Goal: Information Seeking & Learning: Learn about a topic

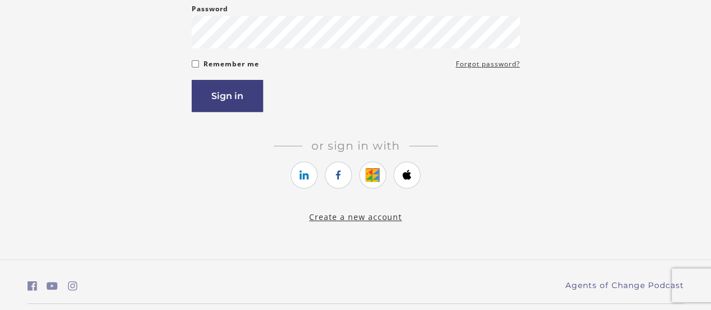
scroll to position [189, 0]
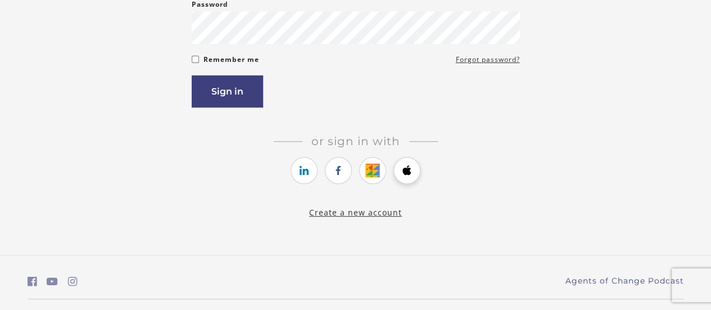
type input "**********"
click at [408, 173] on icon "https://courses.thinkific.com/users/auth/apple?ss%5Breferral%5D=&ss%5Buser_retu…" at bounding box center [407, 170] width 14 height 13
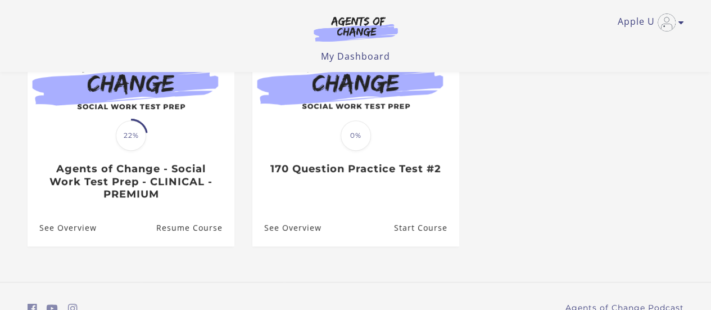
scroll to position [148, 0]
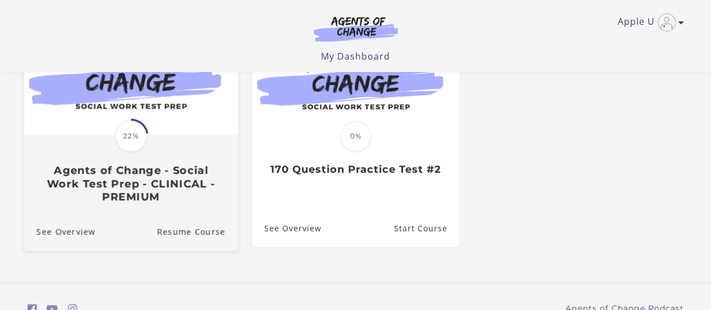
click at [177, 129] on img at bounding box center [131, 77] width 214 height 115
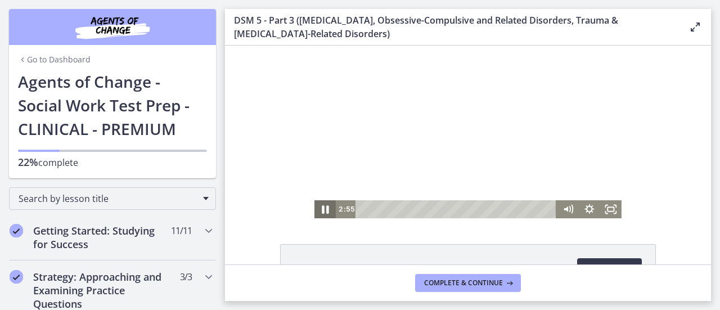
click at [316, 214] on icon "Pause" at bounding box center [325, 208] width 26 height 21
click at [316, 214] on icon "Play Video" at bounding box center [326, 208] width 26 height 21
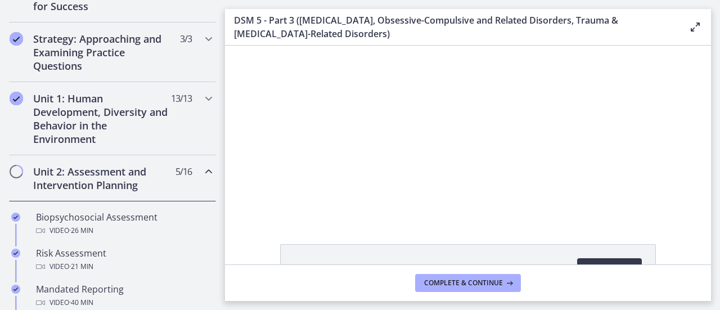
scroll to position [243, 0]
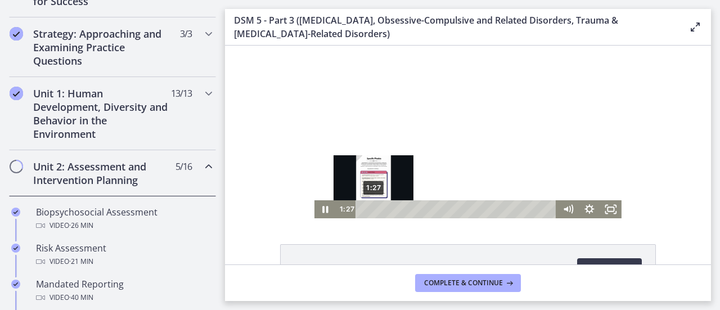
click at [369, 210] on div "1:27" at bounding box center [457, 209] width 188 height 18
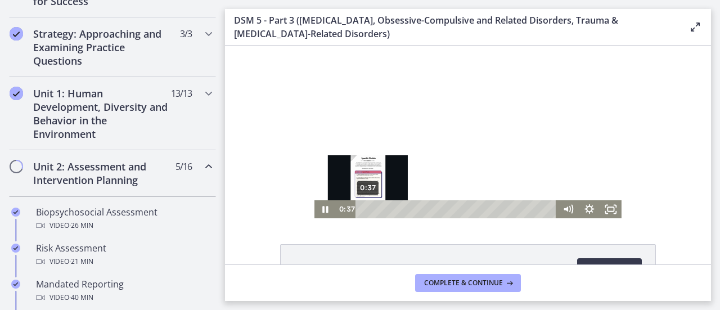
click at [363, 209] on div "0:37" at bounding box center [457, 209] width 188 height 18
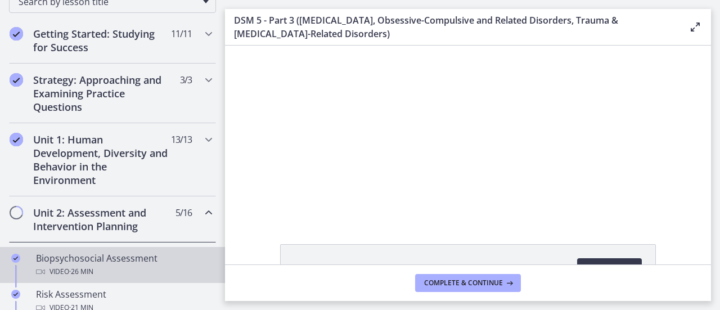
scroll to position [187, 0]
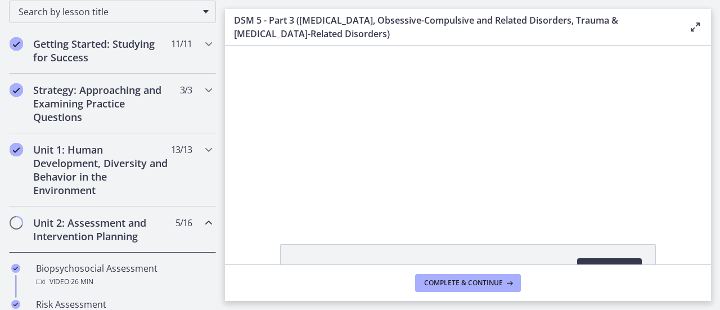
click at [192, 223] on div "Unit 2: Assessment and Intervention Planning 5 / 16 Completed" at bounding box center [112, 229] width 207 height 46
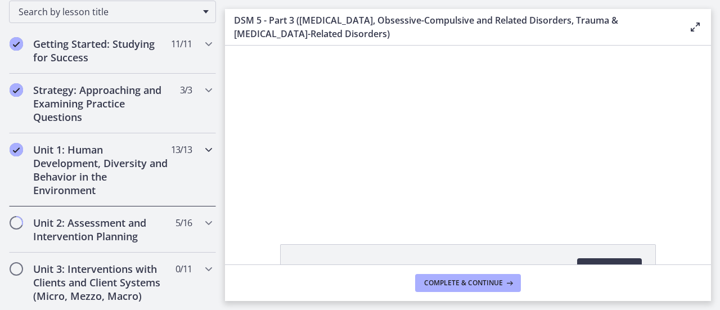
click at [201, 171] on div "Unit 1: Human Development, Diversity and Behavior in the Environment 13 / 13 Co…" at bounding box center [112, 169] width 207 height 73
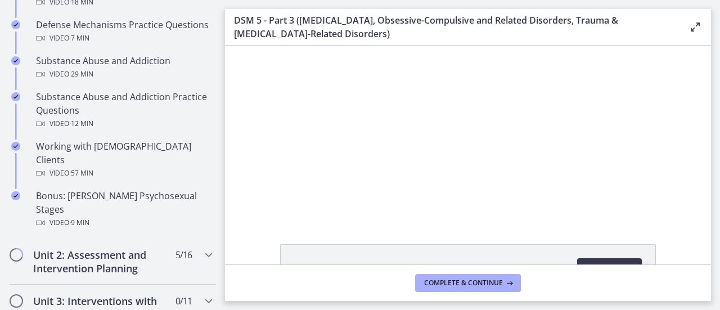
scroll to position [848, 0]
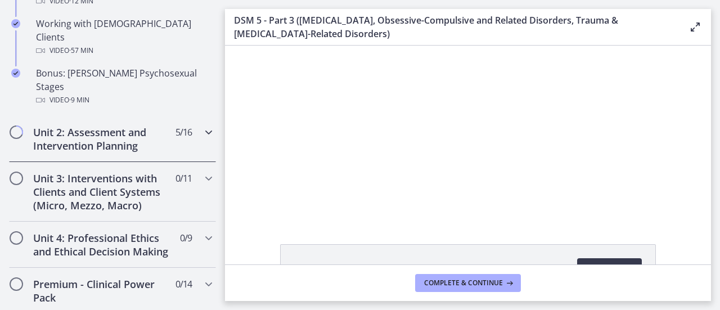
click at [205, 125] on icon "Chapters" at bounding box center [208, 131] width 13 height 13
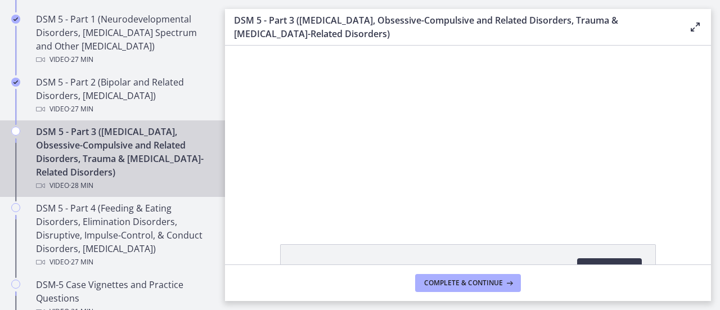
scroll to position [544, 0]
click at [149, 149] on div "DSM 5 - Part 3 ([MEDICAL_DATA], Obsessive-Compulsive and Related Disorders, Tra…" at bounding box center [123, 157] width 175 height 67
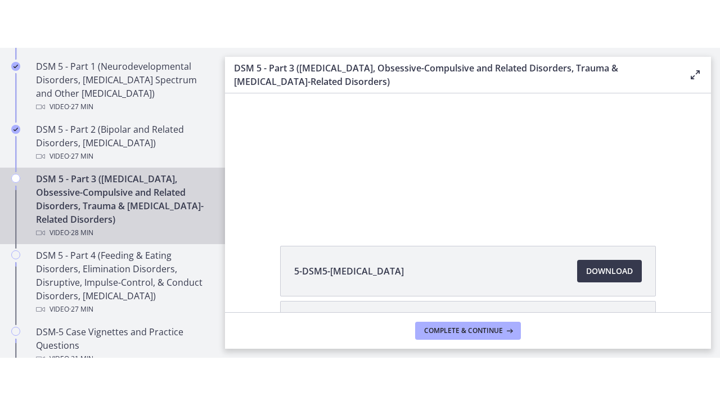
scroll to position [0, 0]
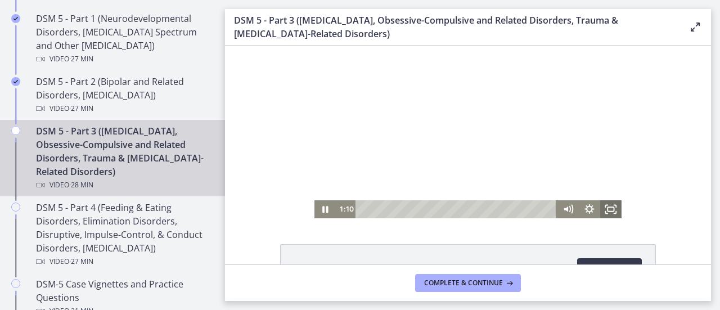
click at [606, 205] on icon "Fullscreen" at bounding box center [610, 209] width 21 height 18
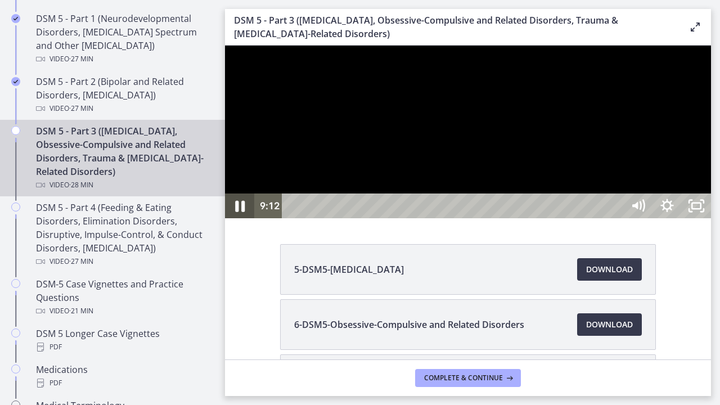
click at [239, 221] on icon "Pause" at bounding box center [239, 206] width 35 height 30
click at [243, 221] on icon "Play Video" at bounding box center [240, 206] width 35 height 30
click at [236, 212] on icon "Pause" at bounding box center [240, 206] width 10 height 11
click at [243, 211] on icon "Play Video" at bounding box center [240, 206] width 7 height 10
click at [237, 221] on icon "Pause" at bounding box center [239, 206] width 35 height 30
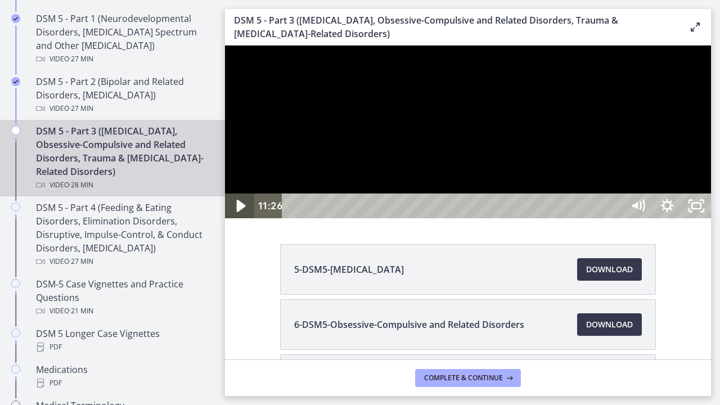
click at [237, 212] on icon "Play Video" at bounding box center [241, 206] width 9 height 12
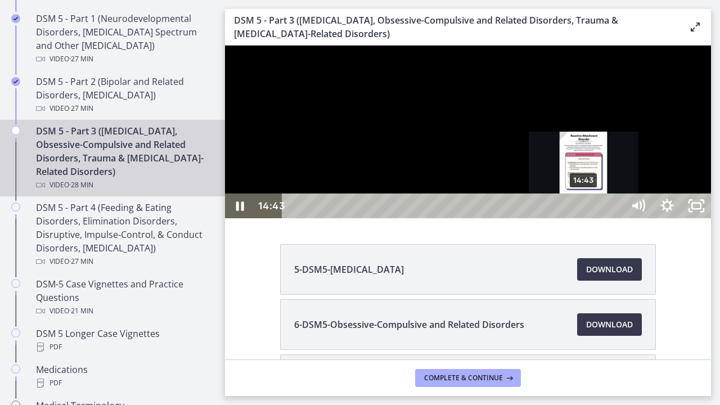
click at [585, 218] on div "14:43" at bounding box center [453, 205] width 323 height 25
click at [579, 218] on div "14:24" at bounding box center [453, 205] width 323 height 25
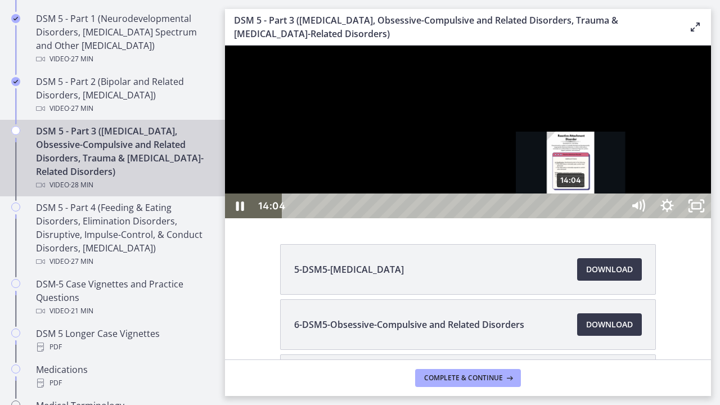
click at [572, 218] on div "14:04" at bounding box center [453, 205] width 323 height 25
click at [567, 218] on div "13:49" at bounding box center [453, 205] width 323 height 25
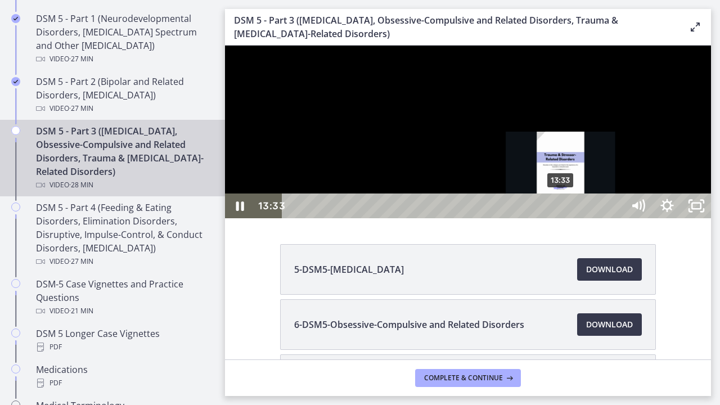
click at [562, 218] on div "13:33" at bounding box center [453, 205] width 323 height 25
click at [558, 218] on div "13:21" at bounding box center [453, 205] width 323 height 25
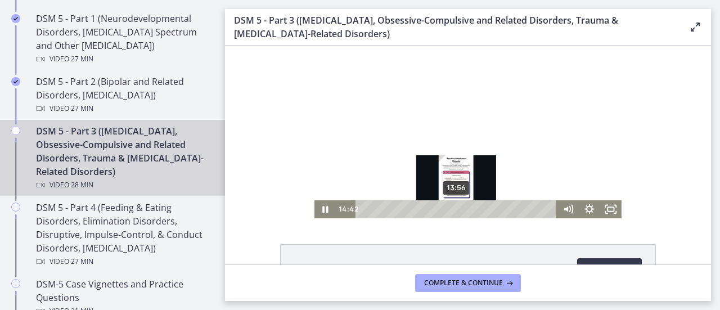
click at [453, 209] on div "13:56" at bounding box center [457, 209] width 188 height 18
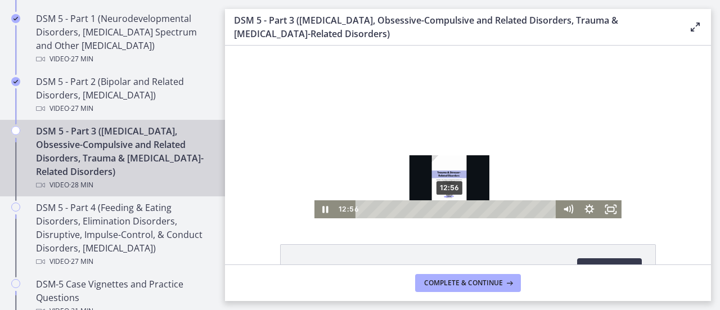
click at [446, 209] on div "12:56" at bounding box center [457, 209] width 188 height 18
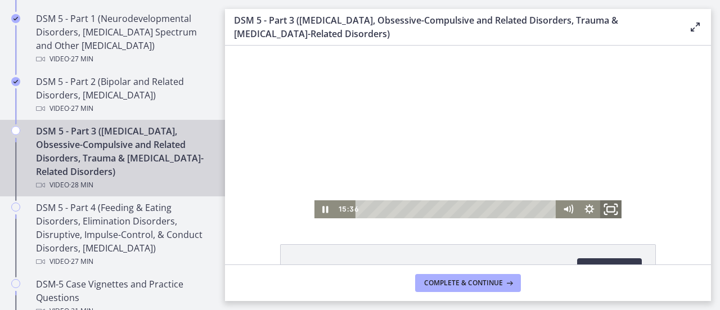
click at [608, 208] on icon "Fullscreen" at bounding box center [611, 208] width 26 height 21
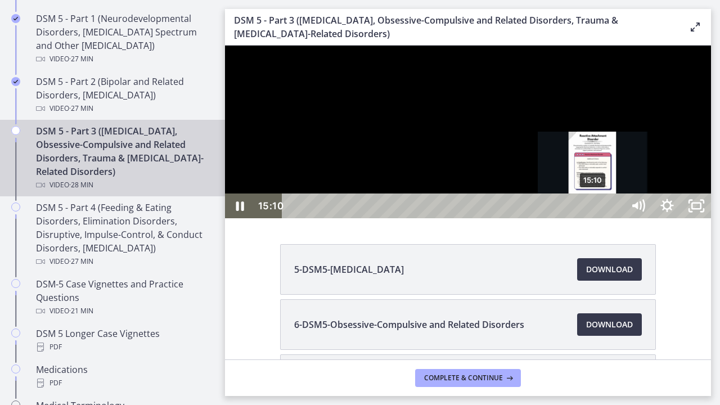
click at [594, 218] on div "15:10" at bounding box center [453, 205] width 323 height 25
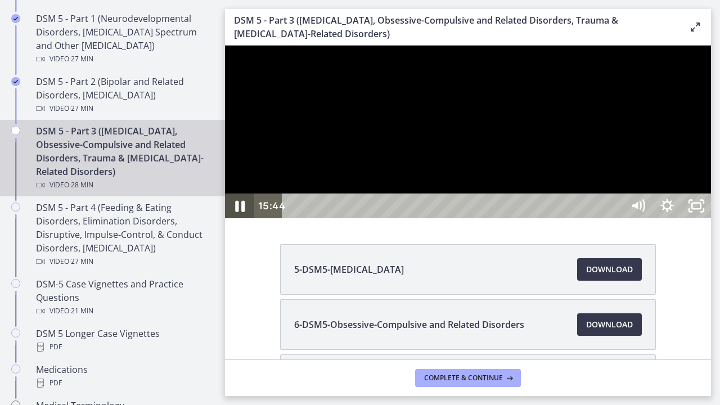
click at [246, 221] on icon "Pause" at bounding box center [239, 206] width 35 height 30
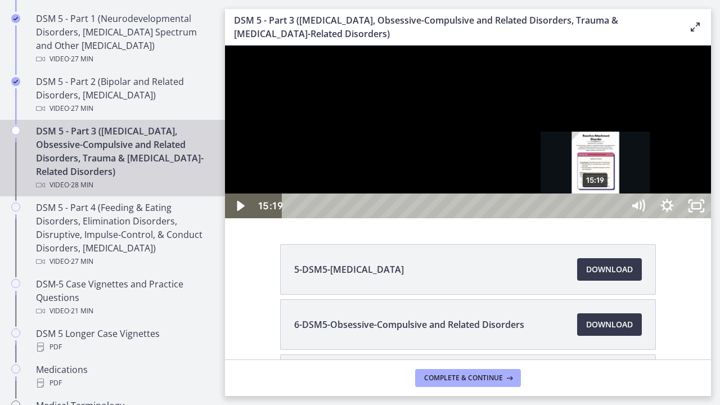
click at [597, 218] on div "15:19" at bounding box center [453, 205] width 323 height 25
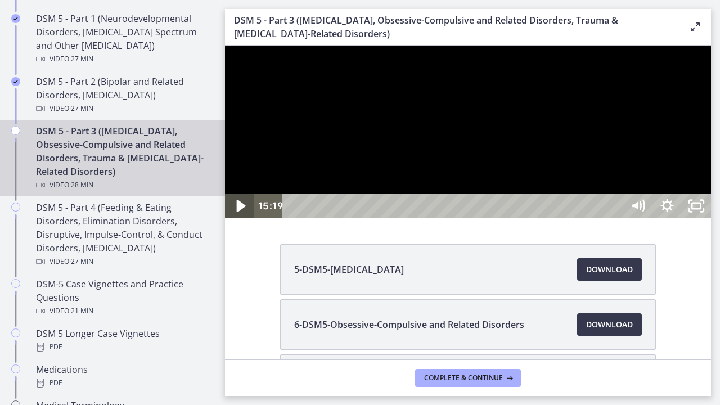
click at [238, 212] on icon "Play Video" at bounding box center [241, 206] width 9 height 12
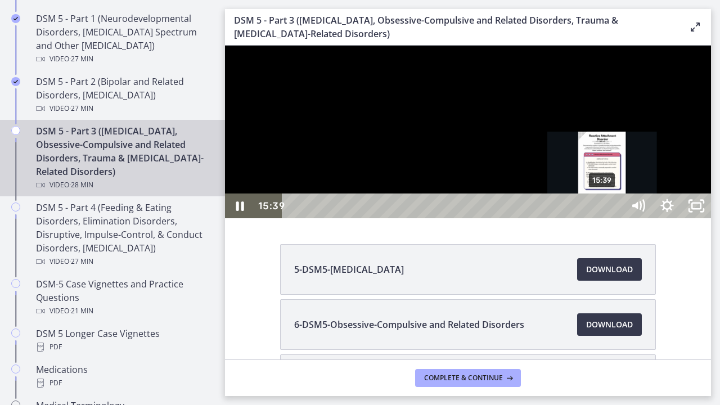
click at [603, 218] on div "15:39" at bounding box center [453, 205] width 323 height 25
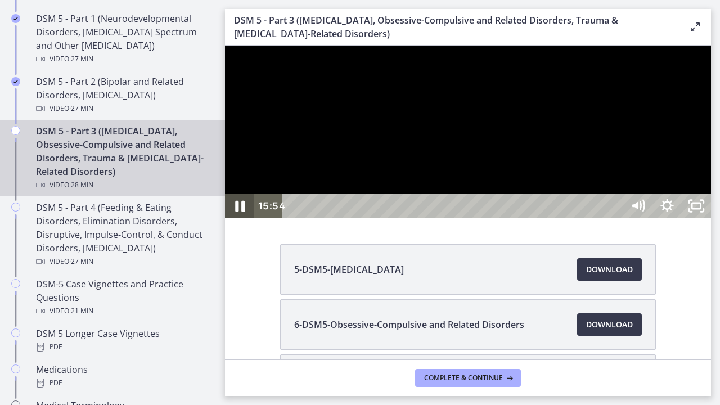
click at [241, 221] on icon "Pause" at bounding box center [239, 206] width 35 height 30
click at [238, 212] on icon "Play Video" at bounding box center [241, 206] width 9 height 12
click at [236, 218] on icon "Pause" at bounding box center [239, 205] width 29 height 25
click at [243, 221] on icon "Play Video" at bounding box center [240, 206] width 35 height 30
click at [240, 221] on icon "Pause" at bounding box center [239, 206] width 35 height 30
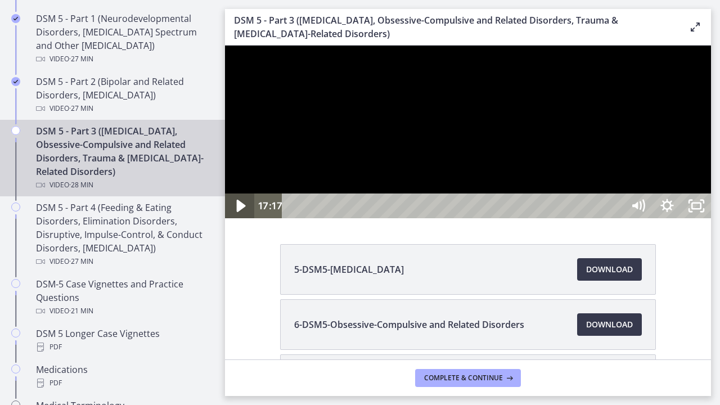
click at [241, 212] on icon "Play Video" at bounding box center [241, 206] width 9 height 12
click at [226, 221] on icon "Pause" at bounding box center [239, 206] width 35 height 30
click at [240, 212] on icon "Play Video" at bounding box center [241, 206] width 9 height 12
click at [267, 218] on div at bounding box center [468, 132] width 486 height 173
click at [247, 218] on div at bounding box center [468, 132] width 486 height 173
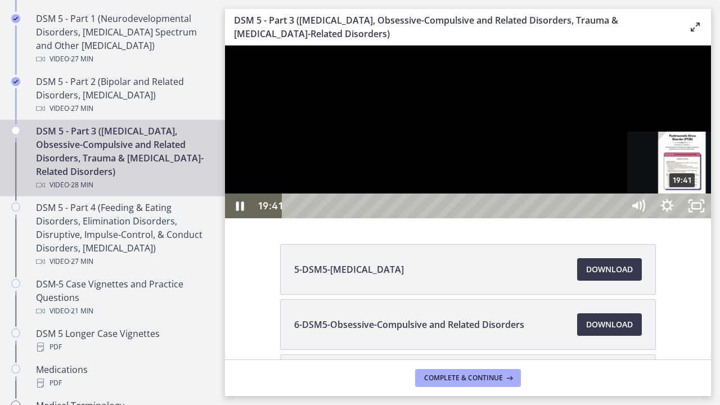
click at [616, 218] on div "19:41" at bounding box center [453, 205] width 323 height 25
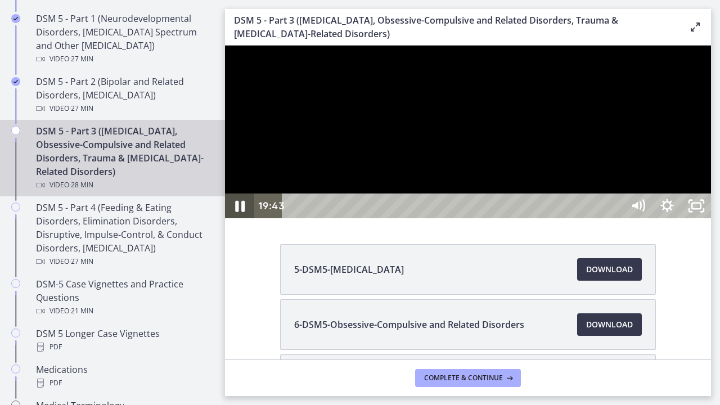
click at [236, 221] on icon "Pause" at bounding box center [239, 206] width 35 height 30
click at [235, 221] on icon "Play Video" at bounding box center [240, 206] width 35 height 30
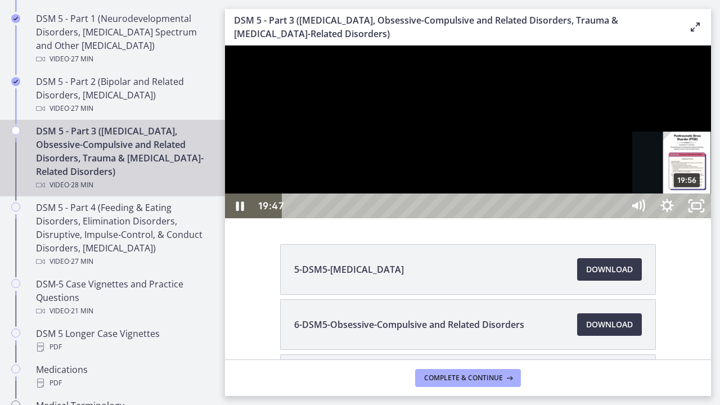
click at [688, 210] on div "Playbar" at bounding box center [684, 206] width 8 height 8
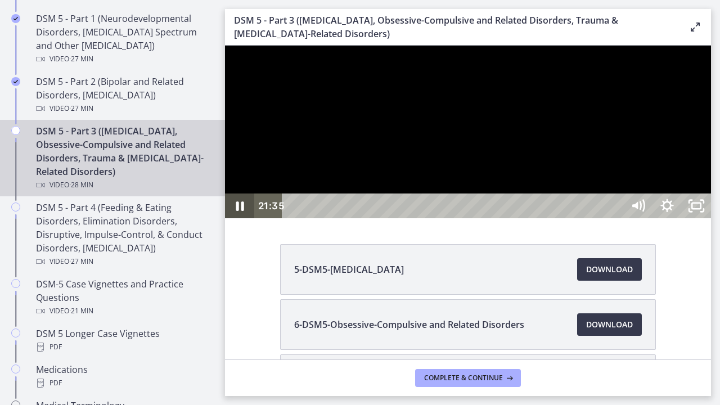
click at [247, 218] on icon "Pause" at bounding box center [239, 205] width 29 height 25
click at [237, 212] on icon "Play Video" at bounding box center [241, 206] width 9 height 12
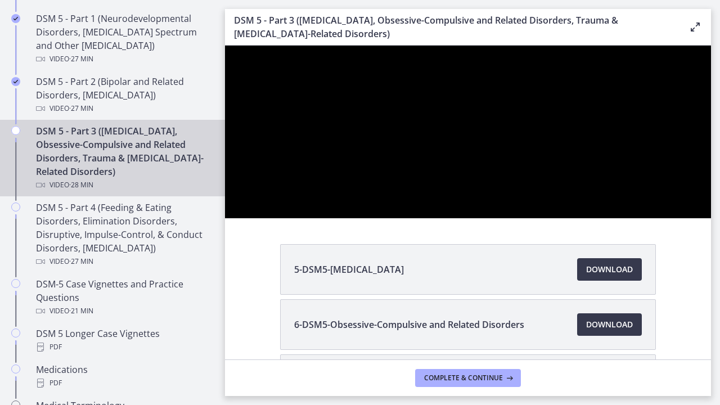
click at [332, 218] on div at bounding box center [468, 132] width 486 height 173
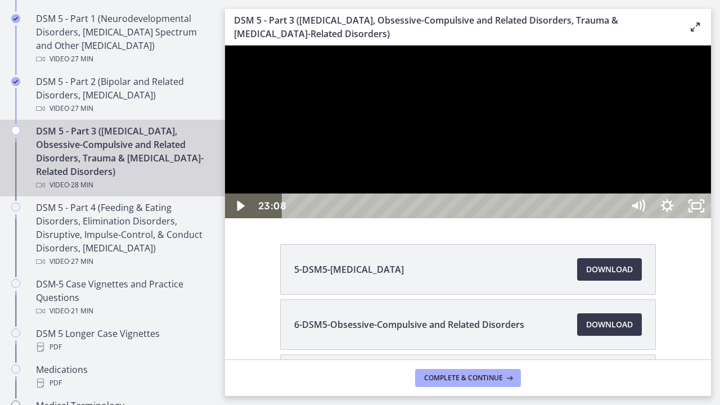
click at [388, 218] on div at bounding box center [468, 132] width 486 height 173
click at [373, 218] on div at bounding box center [468, 132] width 486 height 173
click at [246, 221] on icon "Pause" at bounding box center [239, 206] width 35 height 30
click at [616, 218] on div "25:45" at bounding box center [453, 205] width 323 height 25
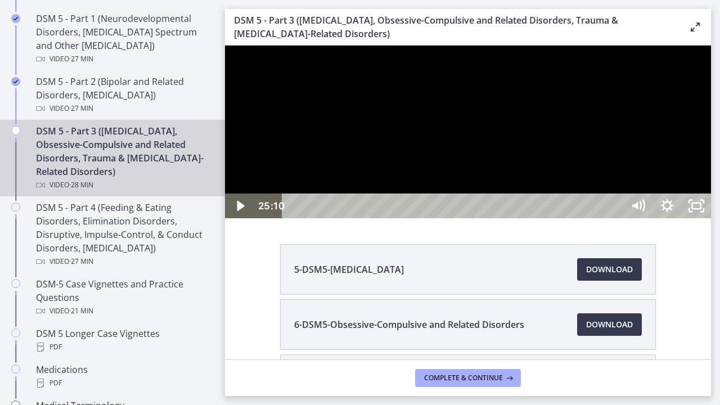
click at [616, 218] on div "25:10" at bounding box center [453, 205] width 323 height 25
click at [246, 218] on icon "Play Video" at bounding box center [240, 205] width 29 height 25
click at [238, 221] on icon "Pause" at bounding box center [239, 206] width 35 height 30
click at [227, 221] on icon "Play Video" at bounding box center [240, 206] width 35 height 30
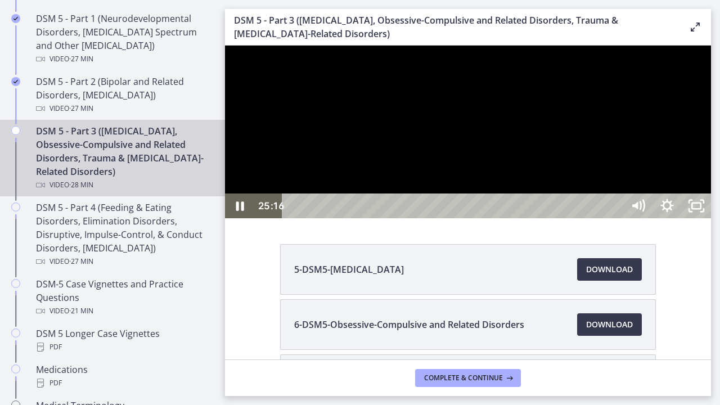
click at [616, 218] on div "25:16" at bounding box center [453, 205] width 323 height 25
click at [616, 218] on div "26:54" at bounding box center [453, 205] width 323 height 25
click at [616, 218] on div "27:11" at bounding box center [453, 205] width 323 height 25
drag, startPoint x: 851, startPoint y: 437, endPoint x: 862, endPoint y: 442, distance: 12.8
click at [711, 218] on div "28:05 28:05" at bounding box center [468, 205] width 486 height 25
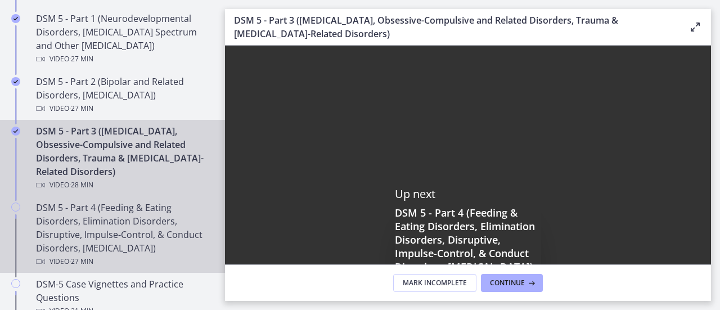
click at [133, 246] on div "DSM 5 - Part 4 (Feeding & Eating Disorders, Elimination Disorders, Disruptive, …" at bounding box center [123, 234] width 175 height 67
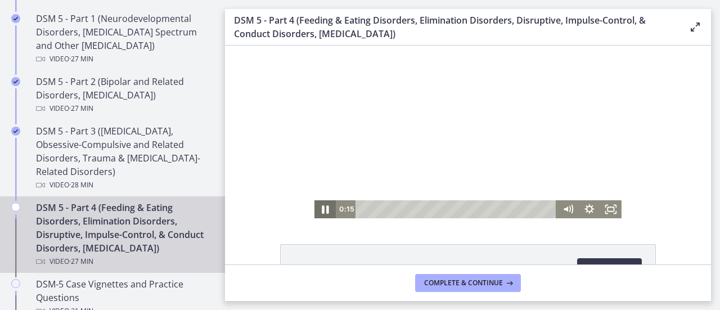
click at [322, 206] on icon "Pause" at bounding box center [325, 208] width 26 height 21
